Goal: Contribute content: Add original content to the website for others to see

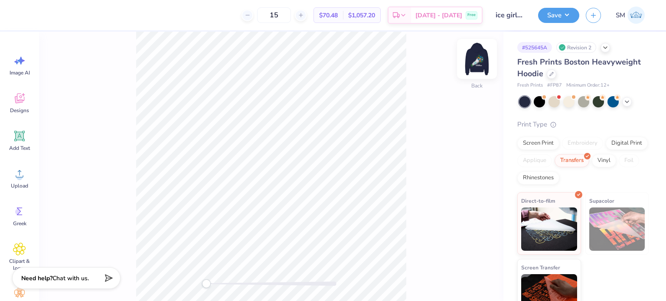
click at [479, 55] on img at bounding box center [477, 59] width 35 height 35
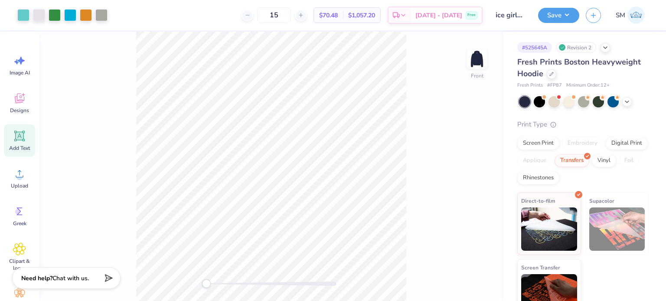
click at [11, 142] on div "Add Text" at bounding box center [19, 140] width 31 height 33
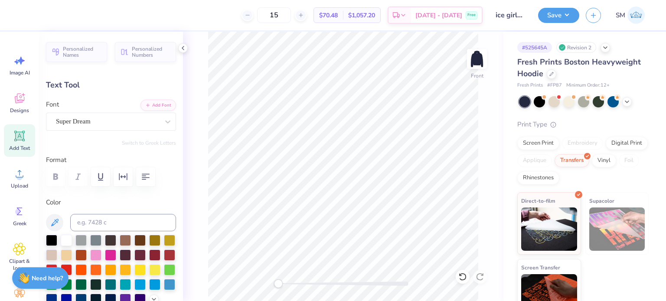
paste textarea "Illini needs a ™"
type textarea "™"
type input "2.50"
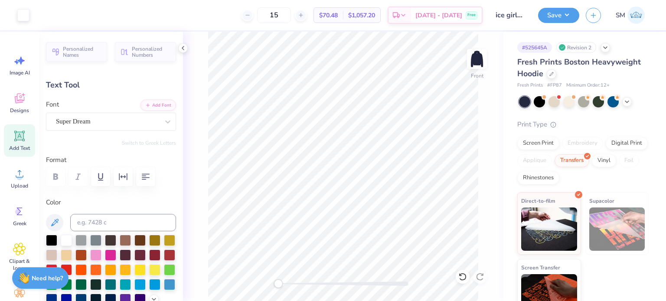
type input "1.33"
type input "6.49"
click at [93, 116] on div at bounding box center [107, 122] width 103 height 12
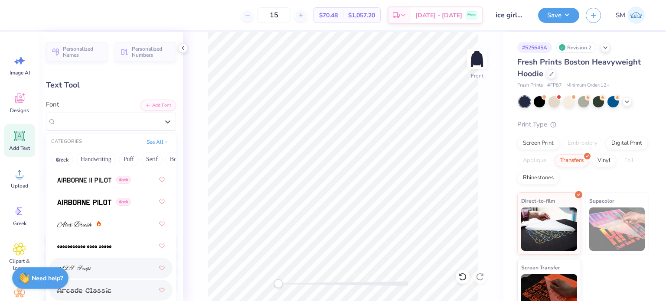
scroll to position [303, 0]
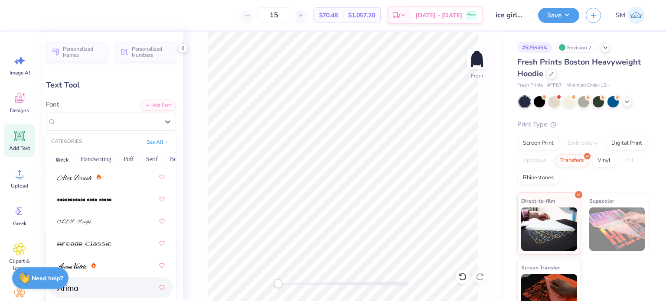
click at [86, 285] on div at bounding box center [111, 288] width 108 height 16
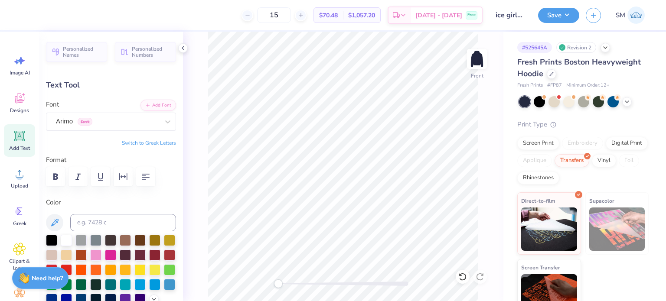
type input "0.97"
type input "0.46"
type input "6.60"
drag, startPoint x: 281, startPoint y: 286, endPoint x: 295, endPoint y: 282, distance: 15.1
click at [294, 287] on div "Accessibility label" at bounding box center [293, 284] width 9 height 9
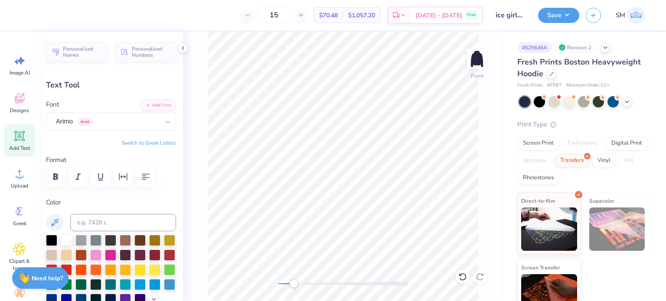
type input "0.57"
type input "0.27"
type input "0.26"
type input "0.12"
type input "20.36"
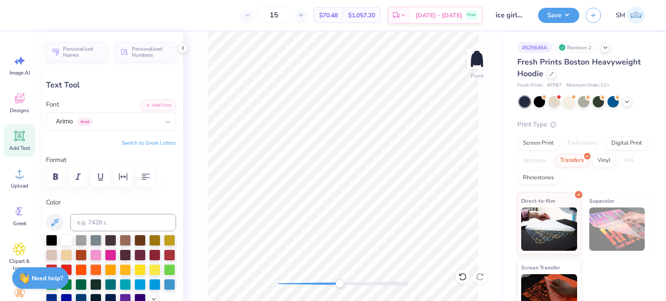
drag, startPoint x: 302, startPoint y: 284, endPoint x: 340, endPoint y: 280, distance: 38.4
click at [339, 281] on div "Accessibility label" at bounding box center [339, 284] width 9 height 9
type input "0.16"
type input "0.08"
type input "19.13"
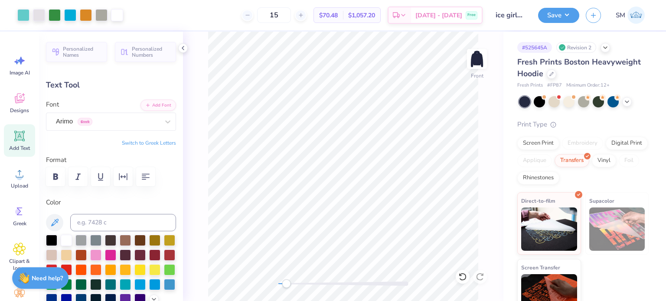
click at [286, 298] on div "Front" at bounding box center [343, 167] width 320 height 270
click at [562, 16] on button "Save" at bounding box center [558, 14] width 41 height 15
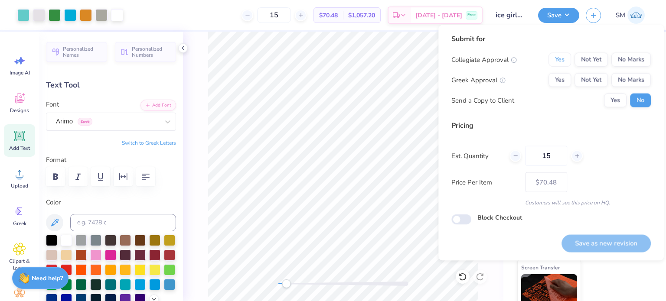
drag, startPoint x: 565, startPoint y: 59, endPoint x: 614, endPoint y: 71, distance: 49.9
click at [565, 60] on button "Yes" at bounding box center [559, 60] width 23 height 14
drag, startPoint x: 630, startPoint y: 82, endPoint x: 610, endPoint y: 111, distance: 35.1
click at [629, 85] on button "No Marks" at bounding box center [630, 80] width 39 height 14
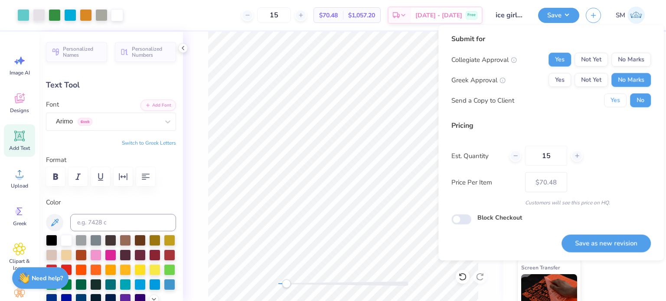
drag, startPoint x: 617, startPoint y: 100, endPoint x: 627, endPoint y: 161, distance: 61.9
click at [616, 102] on button "Yes" at bounding box center [615, 101] width 23 height 14
drag, startPoint x: 625, startPoint y: 244, endPoint x: 617, endPoint y: 246, distance: 8.5
click at [625, 245] on button "Save as new revision" at bounding box center [605, 244] width 89 height 18
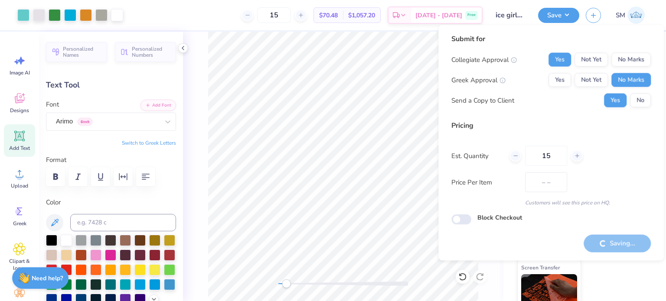
type input "$70.48"
